Goal: Information Seeking & Learning: Check status

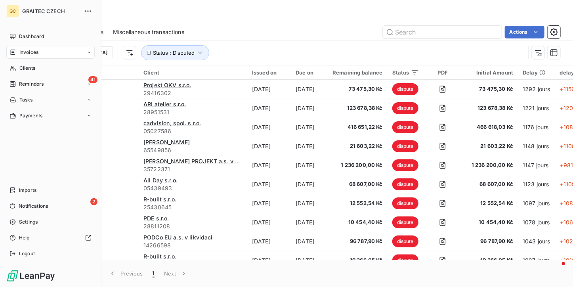
click at [22, 65] on span "Clients" at bounding box center [27, 68] width 16 height 7
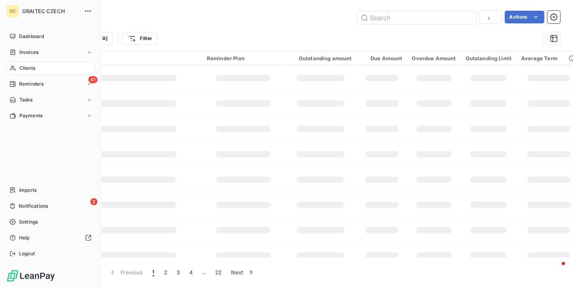
click at [22, 65] on span "Clients" at bounding box center [27, 68] width 16 height 7
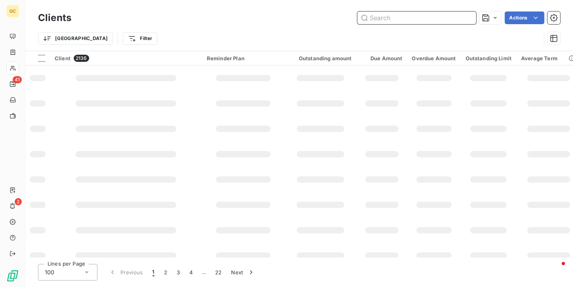
click at [380, 22] on input "text" at bounding box center [416, 17] width 119 height 13
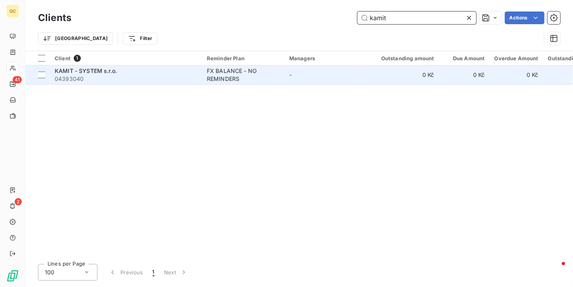
type input "kamit"
click at [245, 71] on div "FX BALANCE - NO REMINDERS" at bounding box center [243, 75] width 73 height 16
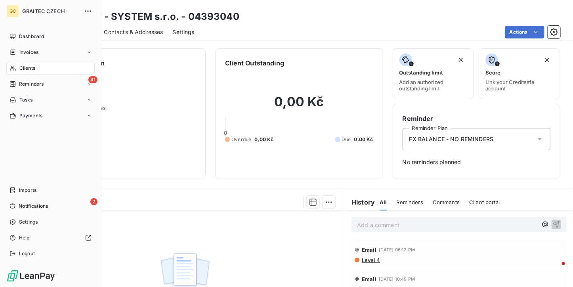
click at [20, 182] on div "Dashboard Invoices Clients 41 Reminders Tasks Payments Imports 2 Notifications …" at bounding box center [50, 145] width 88 height 230
click at [20, 187] on span "Imports" at bounding box center [27, 190] width 17 height 7
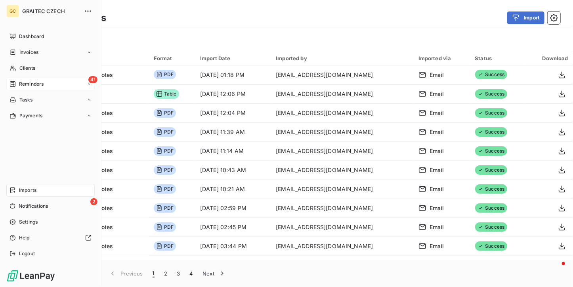
click at [12, 82] on icon at bounding box center [13, 84] width 6 height 6
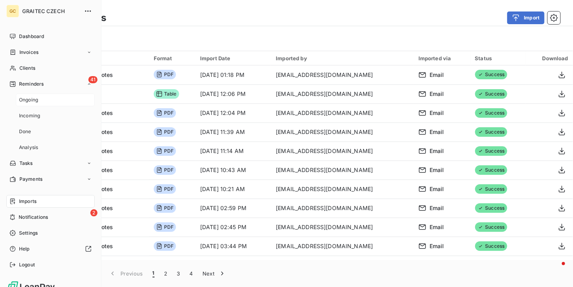
click at [20, 97] on span "Ongoing" at bounding box center [28, 99] width 19 height 7
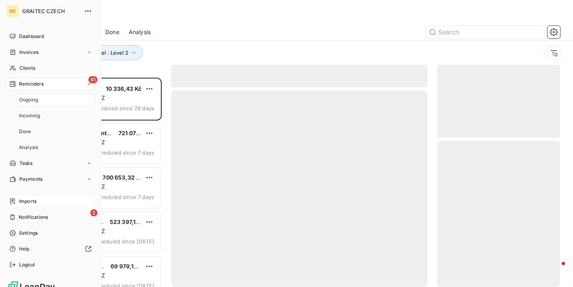
scroll to position [203, 117]
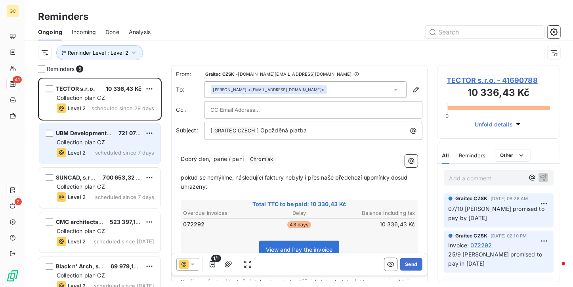
click at [125, 155] on span "scheduled since 7 days" at bounding box center [124, 152] width 59 height 6
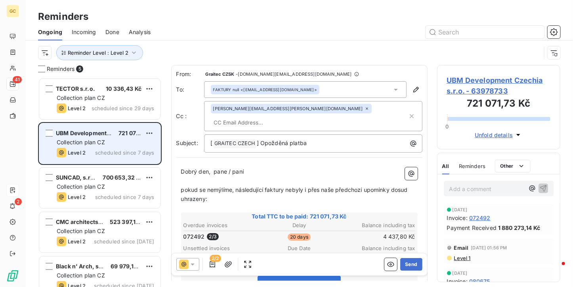
click at [124, 162] on div "UBM Development Czechia s.r.o. 721 071,73 Kč Collection plan CZ Level 2 schedul…" at bounding box center [99, 143] width 121 height 40
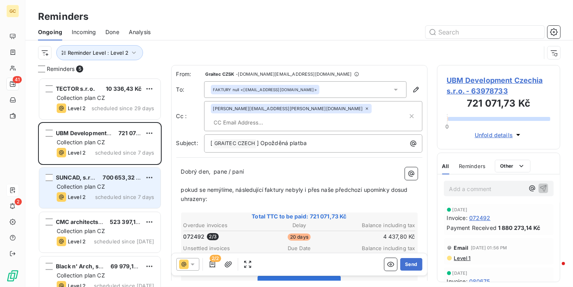
click at [118, 191] on div "SUNCAD, s.r.o. 700 653,32 Kč Collection plan CZ Level 2 scheduled since 7 days" at bounding box center [99, 187] width 121 height 40
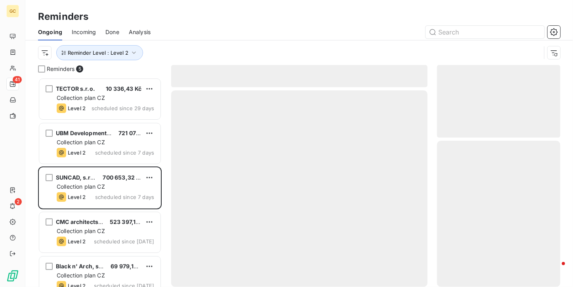
scroll to position [203, 117]
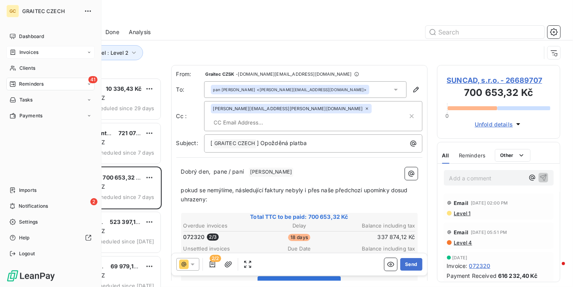
click at [25, 51] on span "Invoices" at bounding box center [28, 52] width 19 height 7
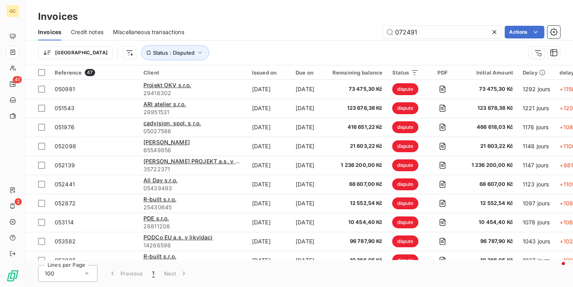
type input "072491"
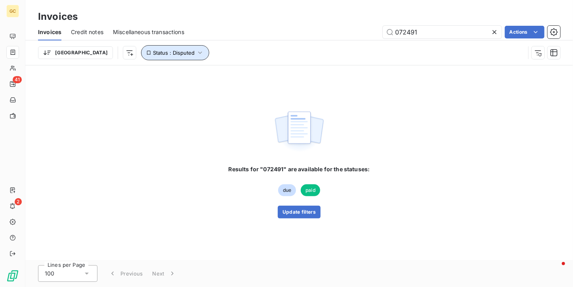
click at [196, 50] on icon "button" at bounding box center [200, 53] width 8 height 8
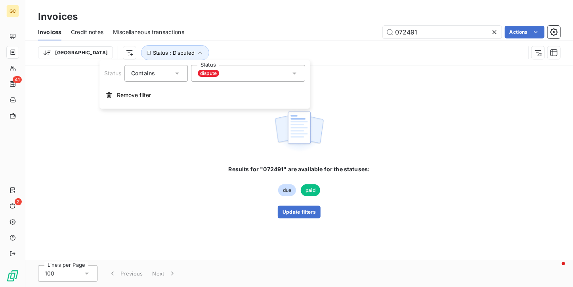
click at [189, 69] on div "Status Contains is Status dispute" at bounding box center [204, 73] width 201 height 17
click at [203, 70] on span "dispute" at bounding box center [208, 73] width 21 height 7
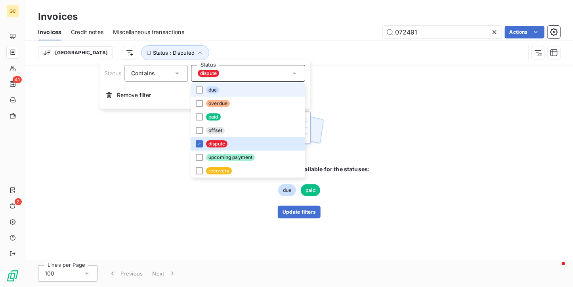
click at [206, 89] on span "due" at bounding box center [212, 89] width 13 height 7
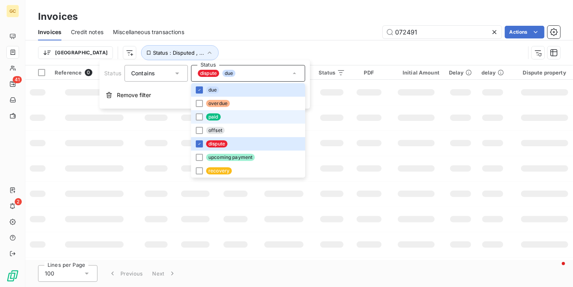
click at [203, 110] on li "paid" at bounding box center [248, 116] width 114 height 13
click at [196, 102] on div at bounding box center [199, 103] width 7 height 7
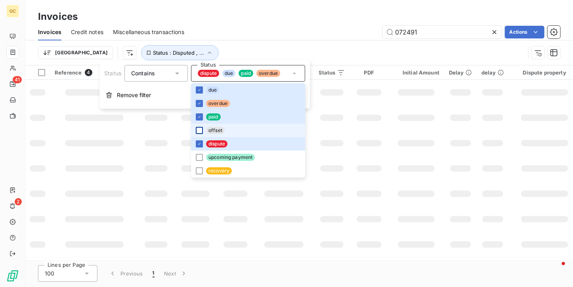
click at [199, 129] on div at bounding box center [199, 130] width 7 height 7
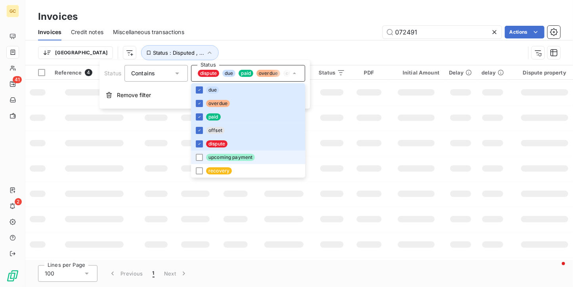
click at [199, 161] on li "upcoming payment" at bounding box center [248, 156] width 114 height 13
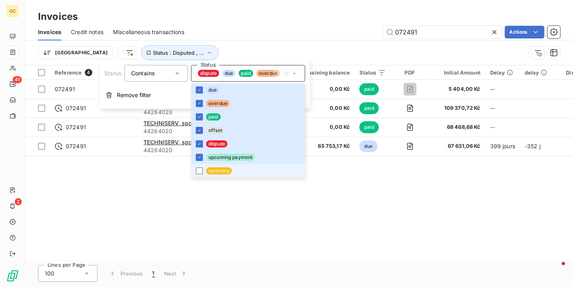
click at [196, 167] on div at bounding box center [199, 170] width 7 height 7
click at [239, 32] on div "072491 Actions" at bounding box center [377, 32] width 366 height 13
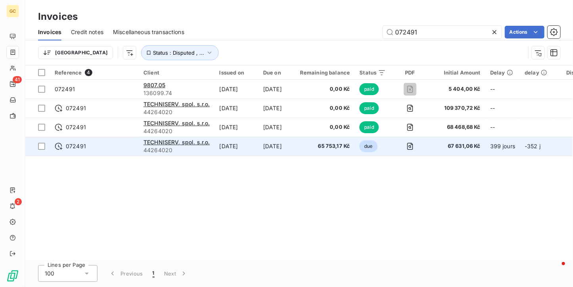
click at [202, 145] on div "TECHNISERV, spol. s.r.o." at bounding box center [176, 142] width 67 height 8
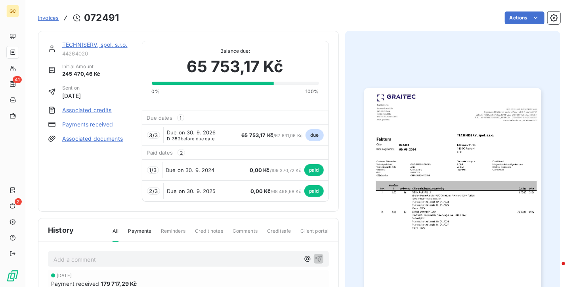
click at [230, 134] on div "3 / 3 Due on 30. 9. 2026 D-352 before due date 65 753,17 Kč / 67 631,06 Kč due" at bounding box center [235, 134] width 186 height 21
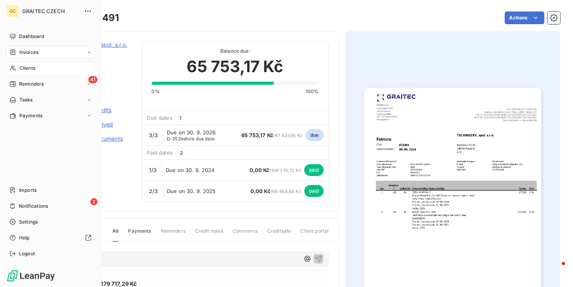
click at [21, 67] on span "Clients" at bounding box center [27, 68] width 16 height 7
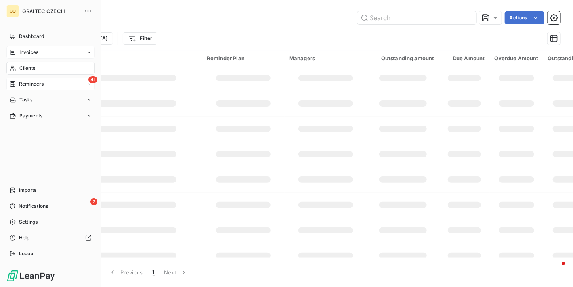
click at [24, 90] on div "41 Reminders" at bounding box center [50, 84] width 88 height 13
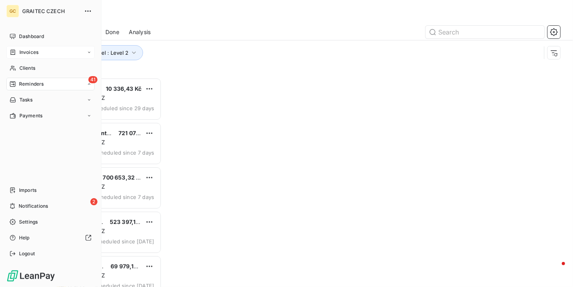
scroll to position [203, 117]
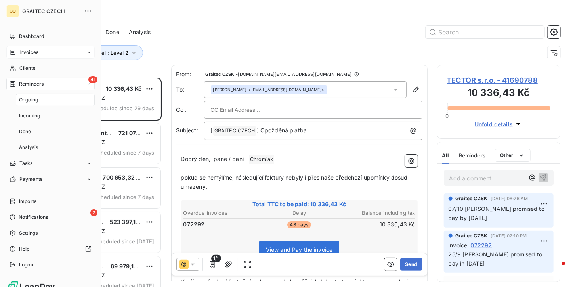
click at [24, 101] on span "Ongoing" at bounding box center [28, 99] width 19 height 7
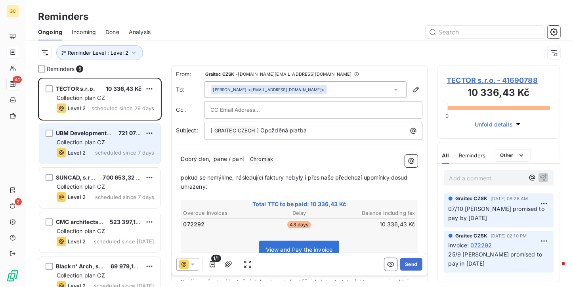
click at [116, 150] on span "scheduled since 7 days" at bounding box center [124, 152] width 59 height 6
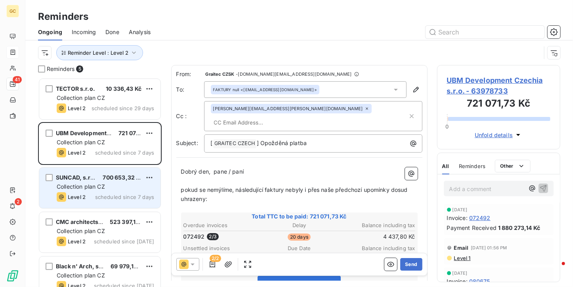
click at [119, 193] on div "Level 2 scheduled since 7 days" at bounding box center [105, 197] width 97 height 10
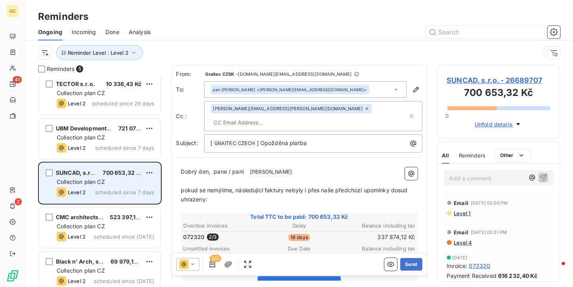
scroll to position [13, 0]
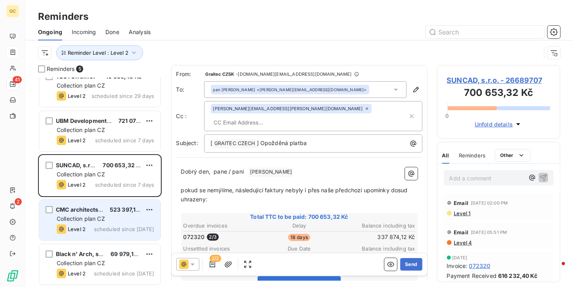
click at [114, 213] on div "CMC architects, a.s. 523 397,18 Kč Collection plan CZ Level 2 scheduled since […" at bounding box center [99, 220] width 121 height 40
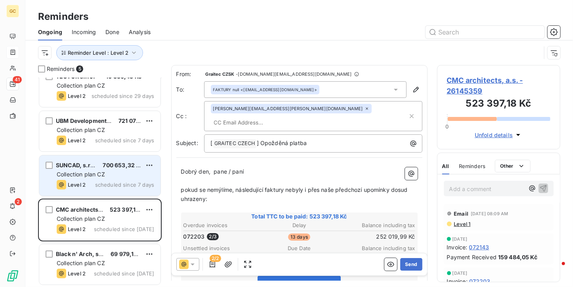
click at [78, 171] on span "Collection plan CZ" at bounding box center [81, 174] width 48 height 7
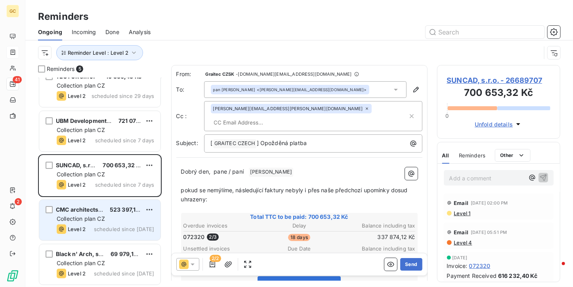
click at [106, 207] on div "CMC architects, a.s. 523 397,18 Kč" at bounding box center [105, 209] width 97 height 7
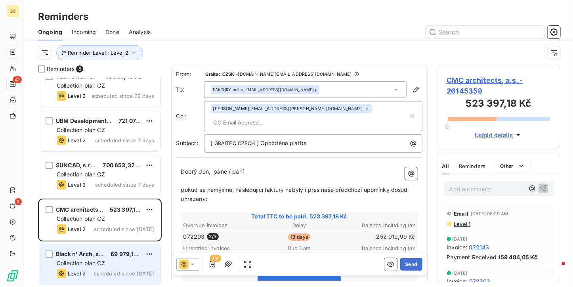
click at [101, 253] on span "Black n' Arch, s.r.o." at bounding box center [83, 253] width 55 height 7
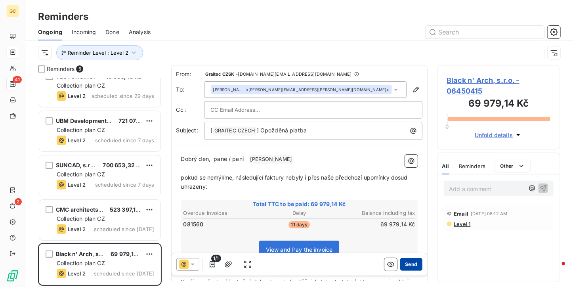
click at [406, 268] on button "Send" at bounding box center [411, 264] width 22 height 13
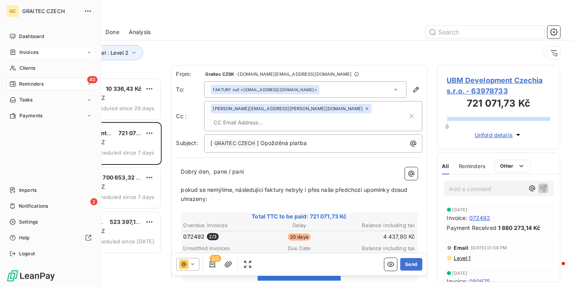
click at [22, 60] on nav "Dashboard Invoices Clients 40 Reminders Tasks Payments" at bounding box center [50, 76] width 88 height 92
click at [25, 69] on span "Clients" at bounding box center [27, 68] width 16 height 7
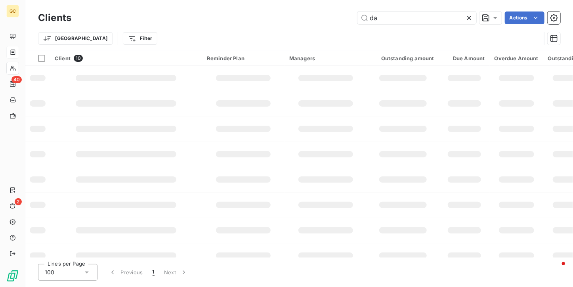
type input "d"
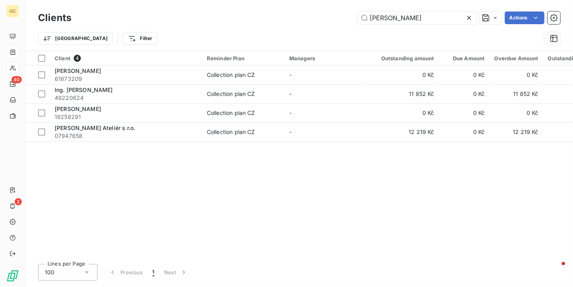
type input "[PERSON_NAME]"
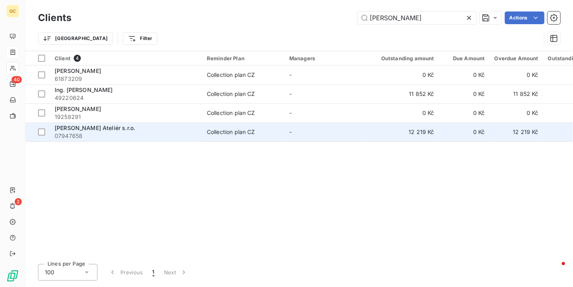
click at [272, 141] on td "Collection plan CZ" at bounding box center [243, 131] width 82 height 19
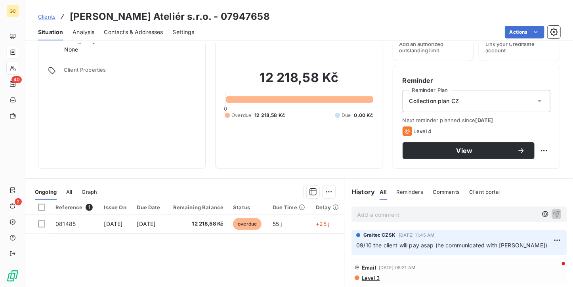
scroll to position [79, 0]
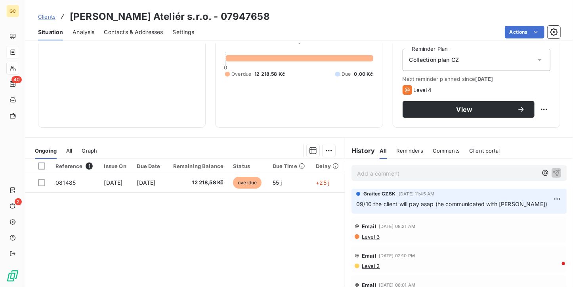
click at [49, 17] on span "Clients" at bounding box center [46, 16] width 17 height 6
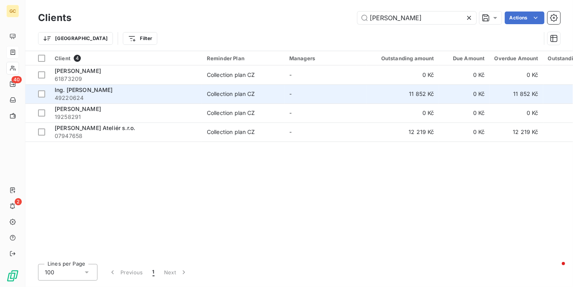
click at [198, 97] on td "Ing. [PERSON_NAME] 49220624" at bounding box center [126, 93] width 152 height 19
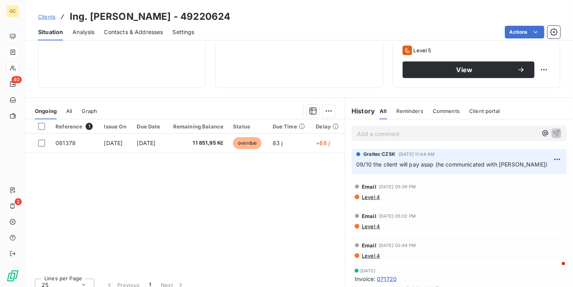
scroll to position [40, 0]
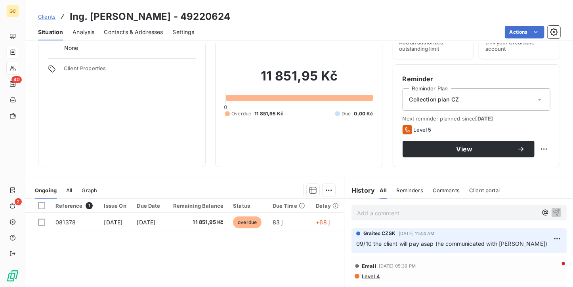
click at [45, 19] on span "Clients" at bounding box center [46, 16] width 17 height 6
